Goal: Find specific page/section: Find specific page/section

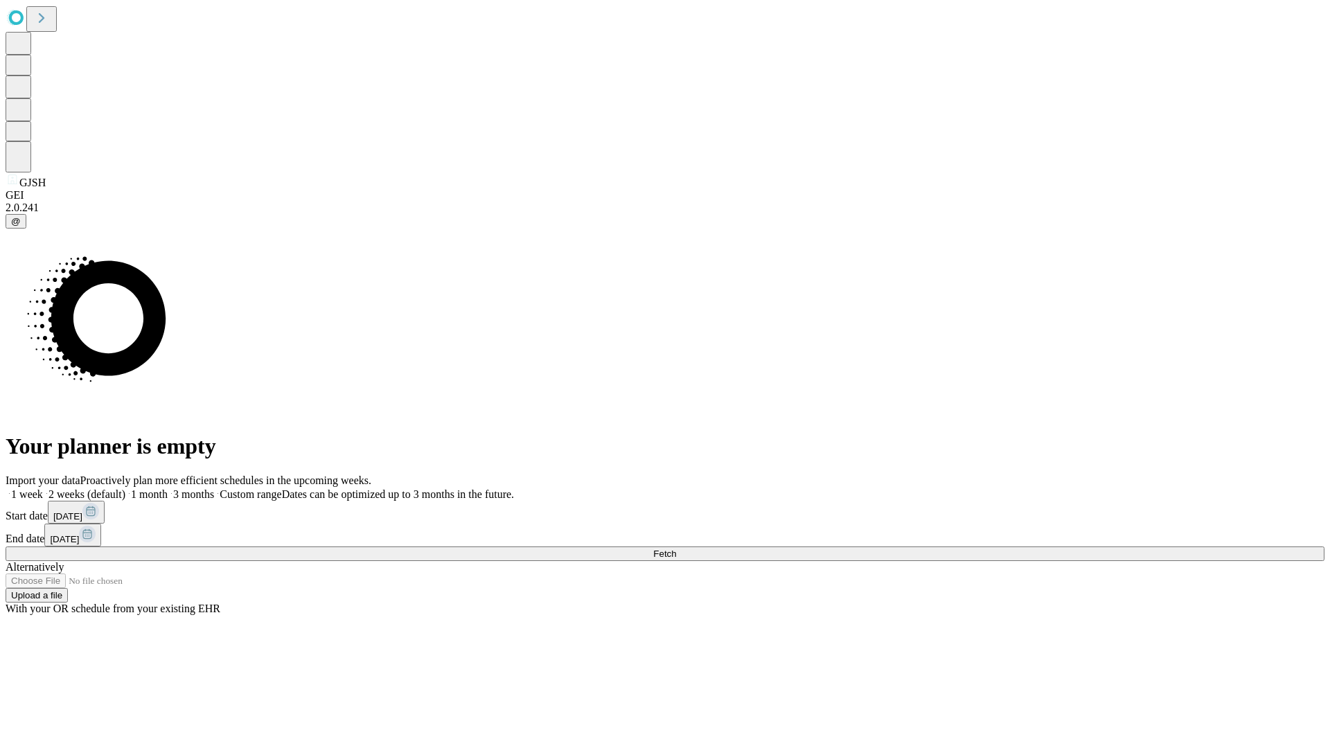
click at [676, 549] on span "Fetch" at bounding box center [664, 554] width 23 height 10
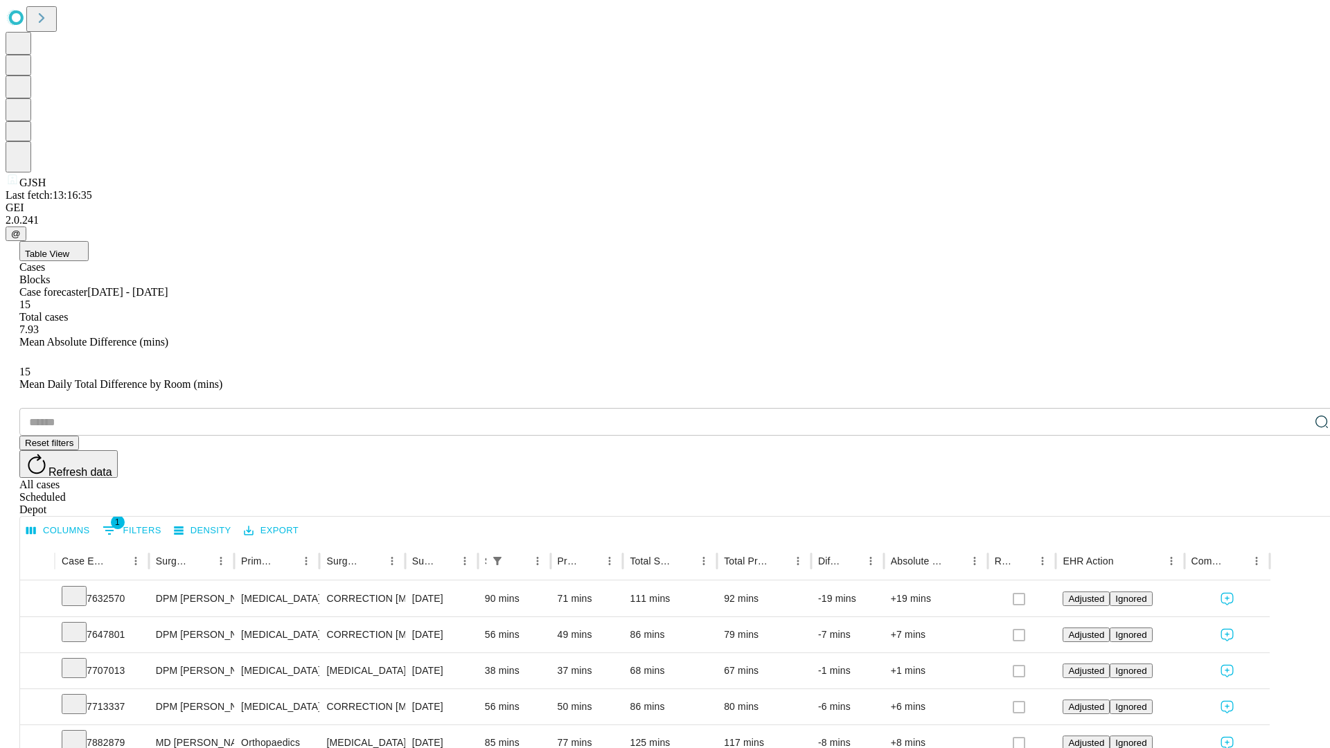
click at [69, 249] on span "Table View" at bounding box center [47, 254] width 44 height 10
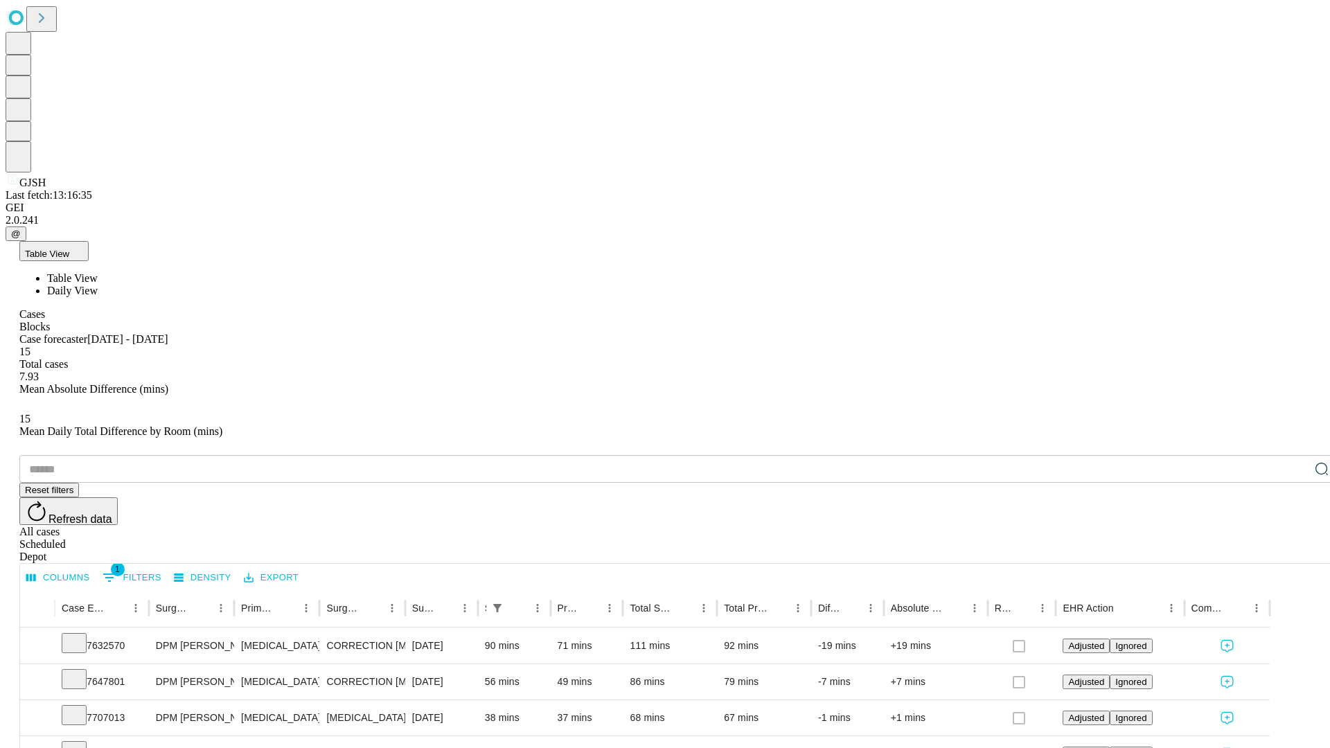
click at [98, 285] on span "Daily View" at bounding box center [72, 291] width 51 height 12
